Goal: Information Seeking & Learning: Learn about a topic

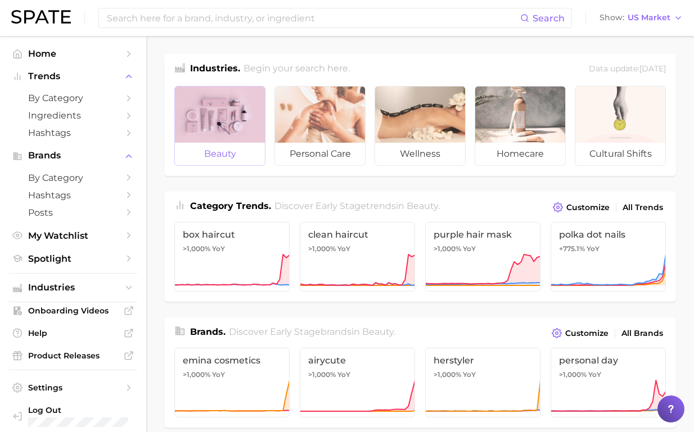
click at [232, 121] on div at bounding box center [220, 115] width 90 height 56
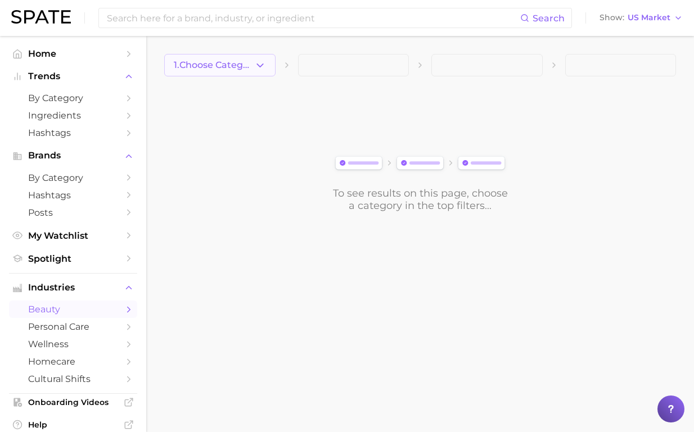
click at [254, 67] on icon "button" at bounding box center [260, 66] width 12 height 12
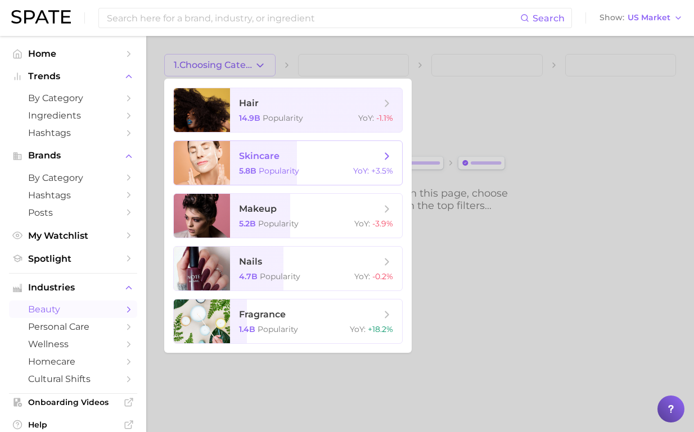
click at [310, 169] on div "5.8b Popularity YoY : +3.5%" at bounding box center [316, 171] width 154 height 10
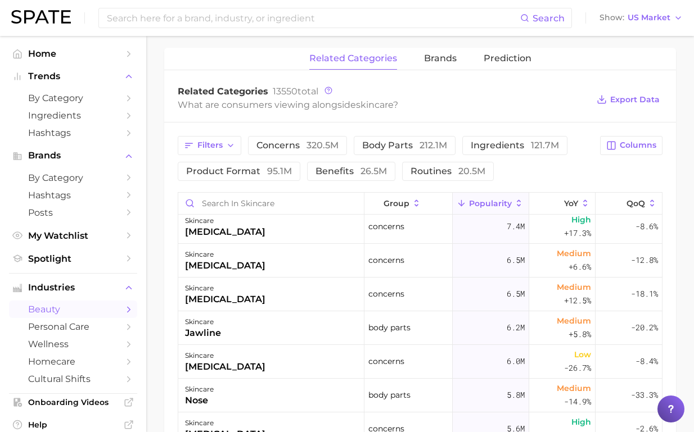
scroll to position [984, 0]
